Goal: Task Accomplishment & Management: Use online tool/utility

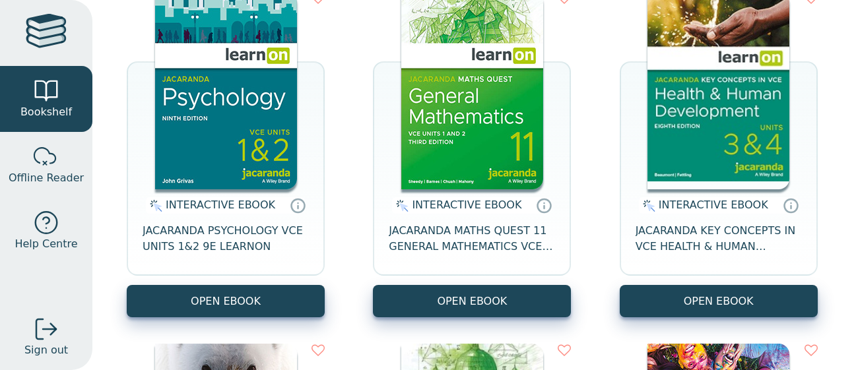
scroll to position [188, 0]
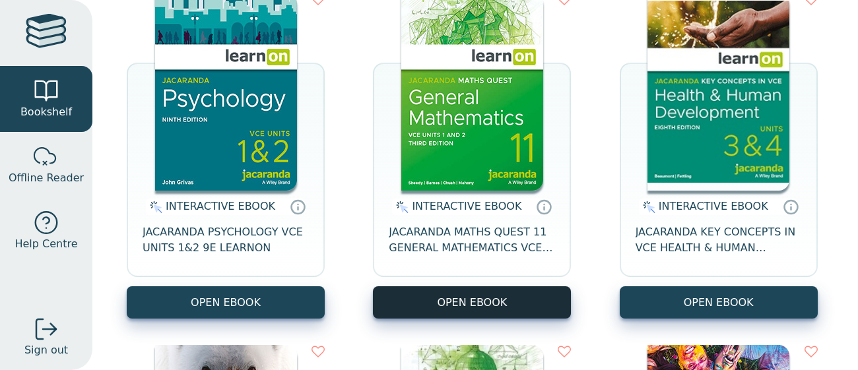
click at [424, 298] on button "OPEN EBOOK" at bounding box center [472, 302] width 198 height 32
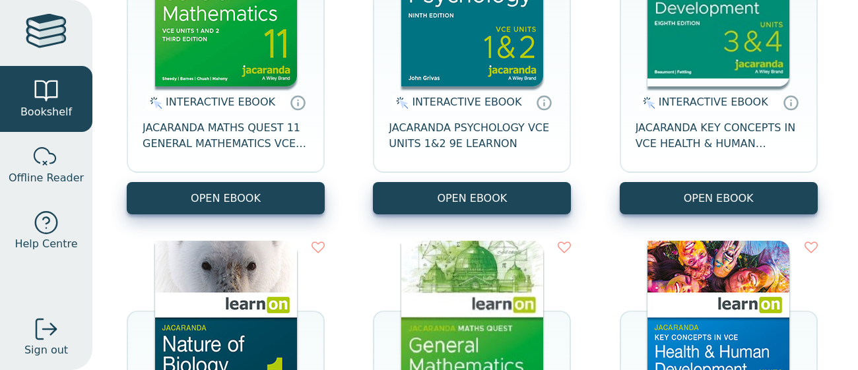
scroll to position [294, 0]
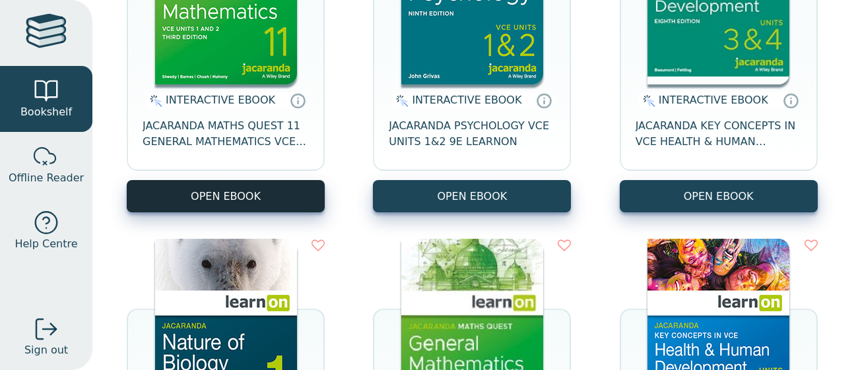
click at [263, 202] on button "OPEN EBOOK" at bounding box center [226, 196] width 198 height 32
